Goal: Task Accomplishment & Management: Use online tool/utility

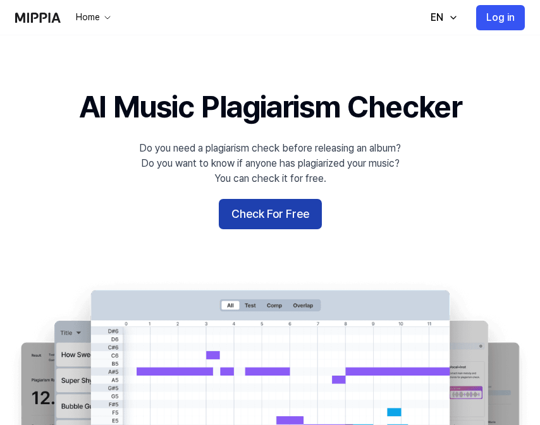
click at [241, 199] on button "Check For Free" at bounding box center [270, 214] width 103 height 30
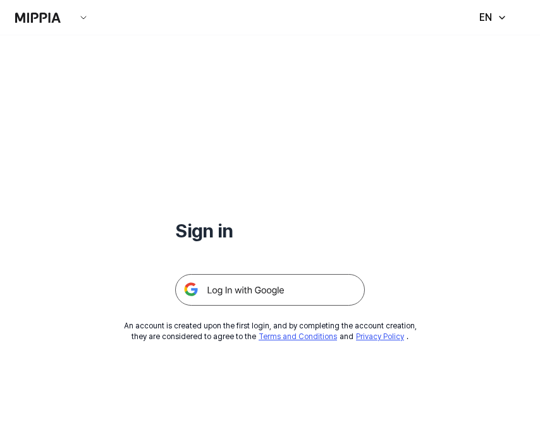
click at [209, 289] on img at bounding box center [270, 290] width 190 height 32
